Goal: Task Accomplishment & Management: Use online tool/utility

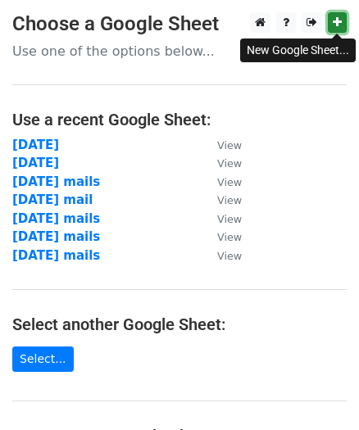
click at [345, 22] on link at bounding box center [337, 22] width 19 height 20
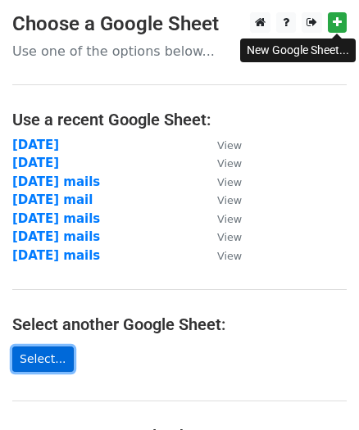
click at [45, 364] on link "Select..." at bounding box center [42, 359] width 61 height 25
